Goal: Task Accomplishment & Management: Manage account settings

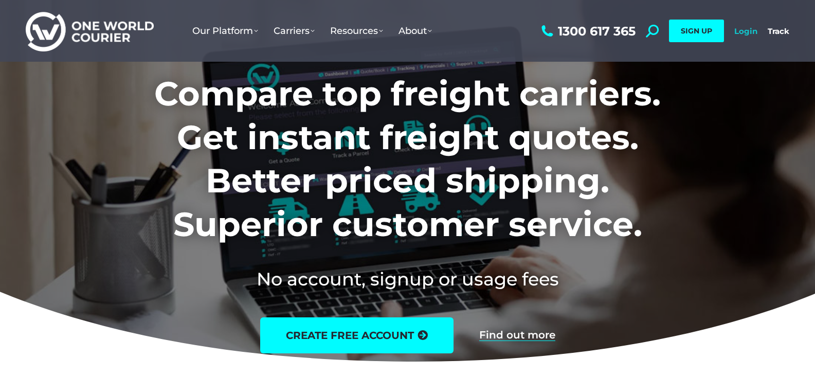
click at [745, 32] on link "Login" at bounding box center [745, 31] width 23 height 10
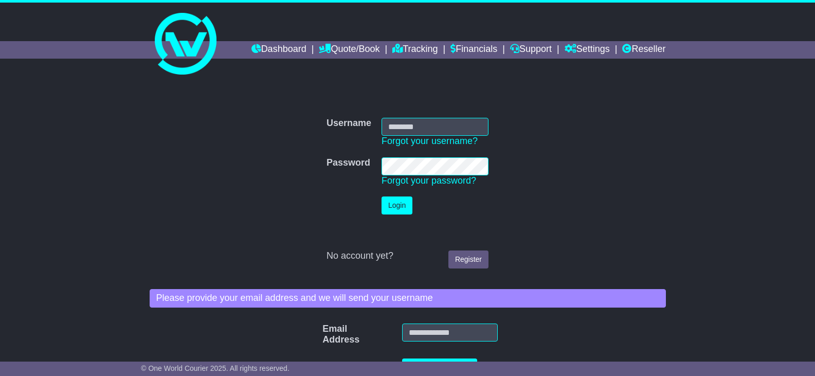
type input "**********"
click at [396, 203] on button "Login" at bounding box center [396, 205] width 31 height 18
